Goal: Transaction & Acquisition: Subscribe to service/newsletter

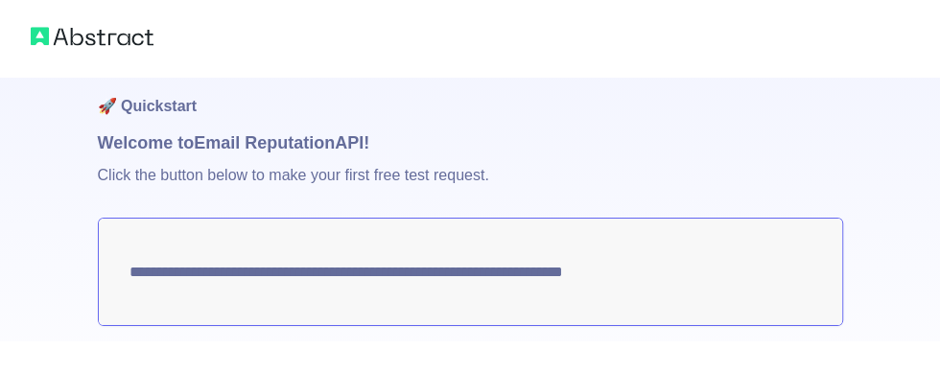
scroll to position [17, 0]
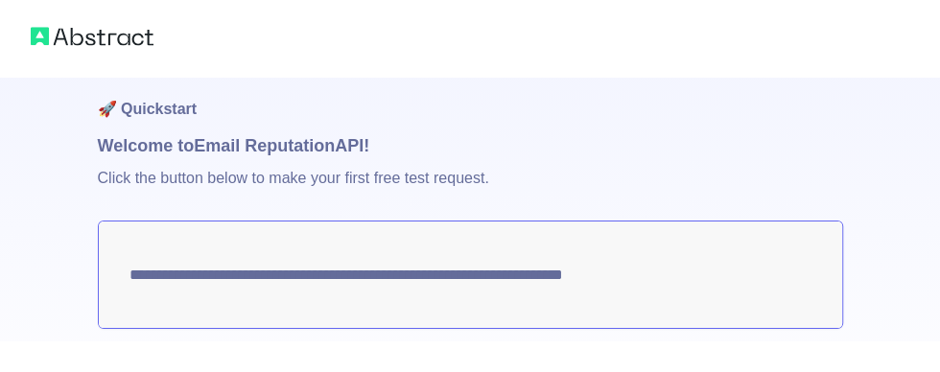
click at [591, 274] on textarea "**********" at bounding box center [471, 275] width 746 height 108
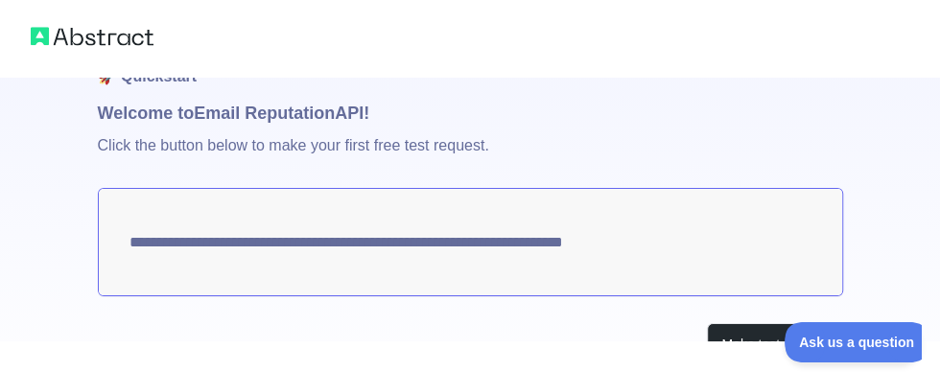
scroll to position [0, 0]
click at [793, 342] on button "Make test request" at bounding box center [774, 344] width 135 height 43
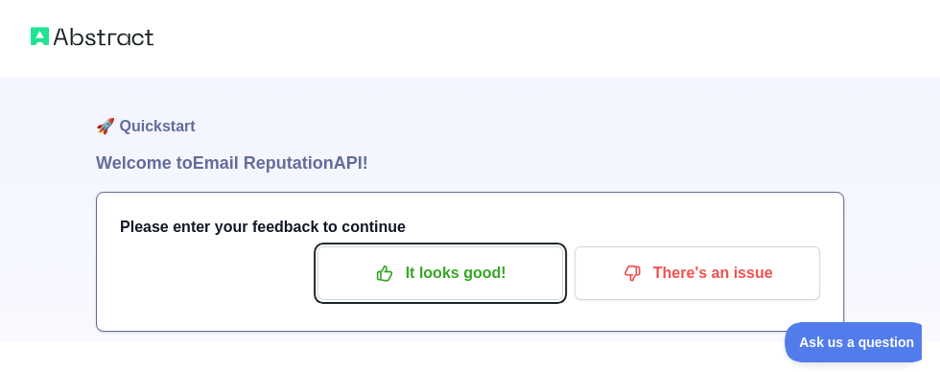
click at [521, 281] on p "It looks good!" at bounding box center [440, 273] width 217 height 33
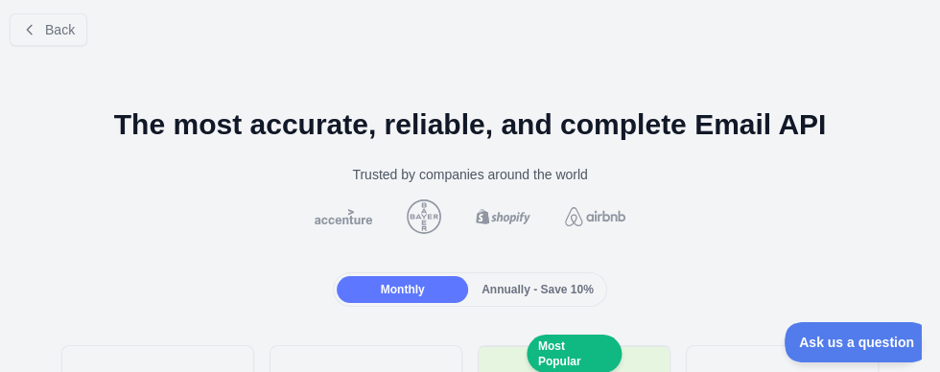
scroll to position [9, 0]
